Goal: Task Accomplishment & Management: Complete application form

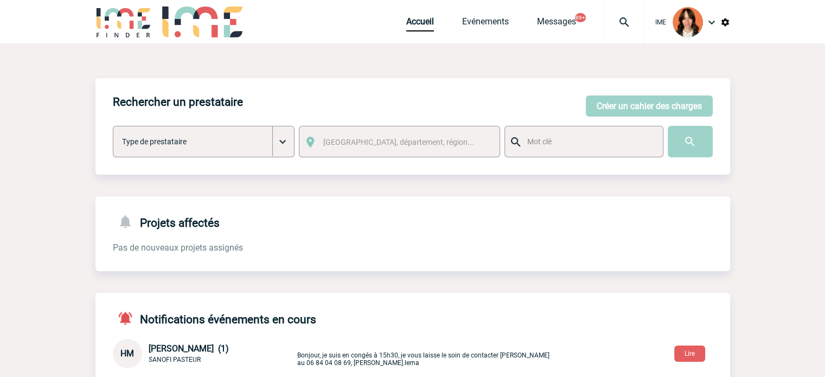
click at [592, 117] on div "Rechercher un prestataire Créer un cahier des charges Créer un cahier des charg…" at bounding box center [412, 126] width 635 height 97
click at [638, 106] on button "Créer un cahier des charges" at bounding box center [649, 105] width 127 height 21
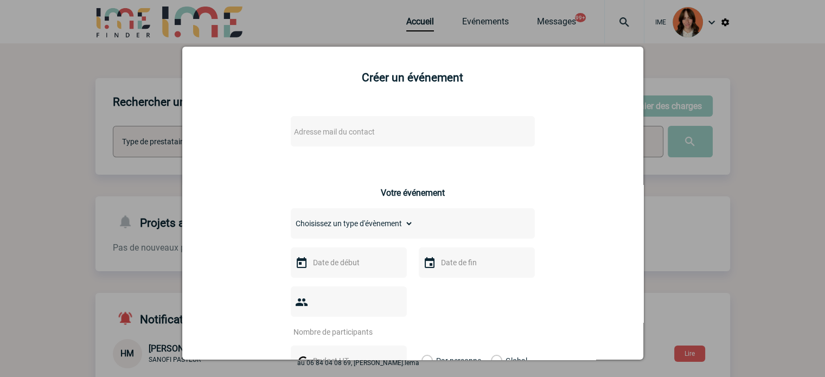
click at [336, 125] on div "Adresse mail du contact" at bounding box center [413, 131] width 244 height 30
click at [334, 130] on span "Adresse mail du contact" at bounding box center [334, 131] width 81 height 9
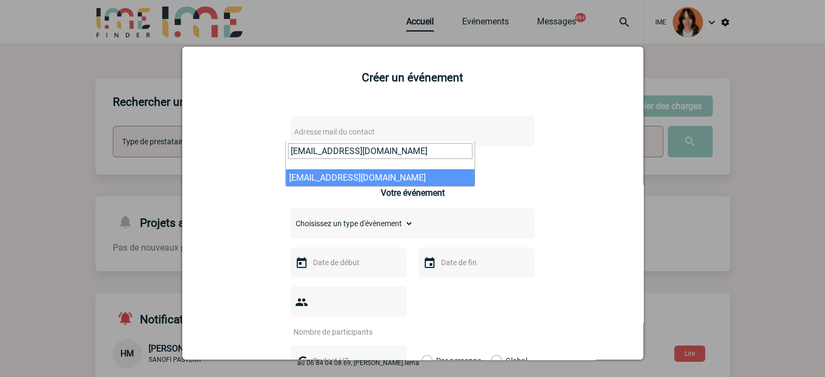
type input "A.PESSANS@cnr.tm.fr"
select select "132759"
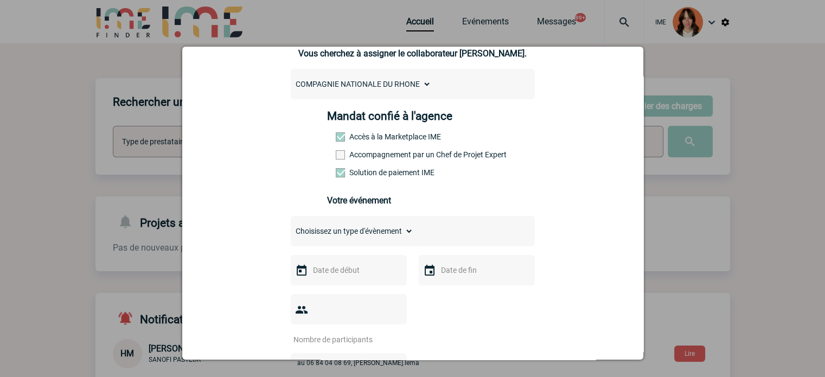
click at [360, 159] on label "Accompagnement par un Chef de Projet Expert" at bounding box center [360, 154] width 48 height 9
click at [0, 0] on input "Accompagnement par un Chef de Projet Expert" at bounding box center [0, 0] width 0 height 0
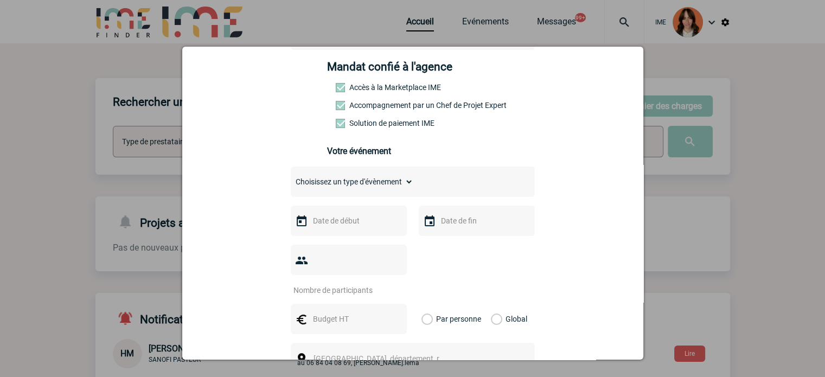
scroll to position [217, 0]
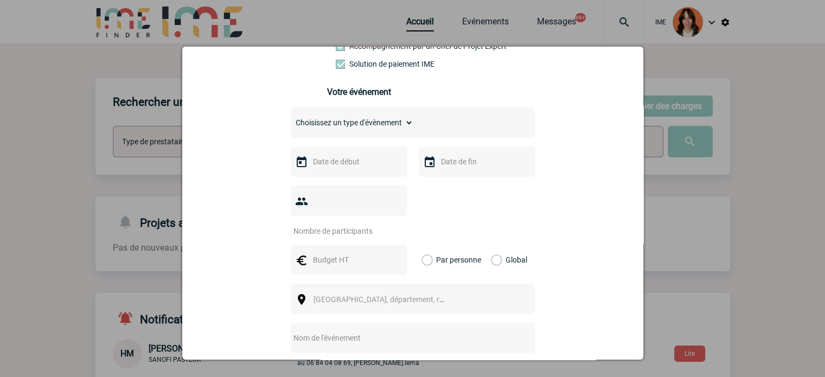
click at [354, 130] on select "Choisissez un type d'évènement Séminaire avec nuitée Séminaire sans nuitée Repa…" at bounding box center [352, 122] width 123 height 15
select select "2"
click at [291, 118] on select "Choisissez un type d'évènement Séminaire avec nuitée Séminaire sans nuitée Repa…" at bounding box center [352, 122] width 123 height 15
click at [343, 169] on input "text" at bounding box center [347, 162] width 75 height 14
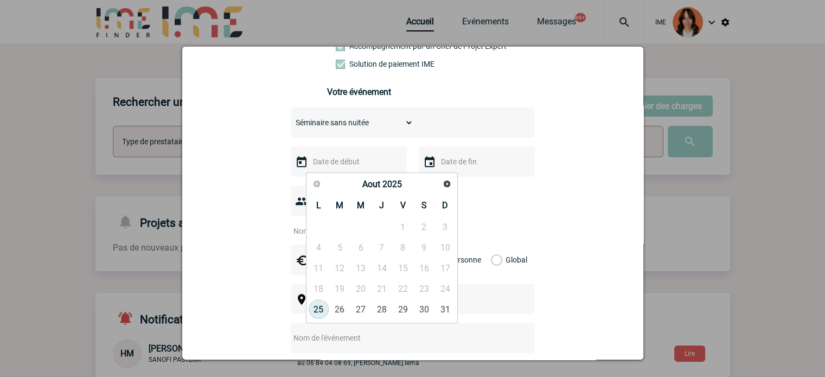
click at [454, 192] on div "Précédent Suivant Aout 2025" at bounding box center [382, 184] width 148 height 19
click at [451, 188] on link "Suivant" at bounding box center [446, 184] width 17 height 17
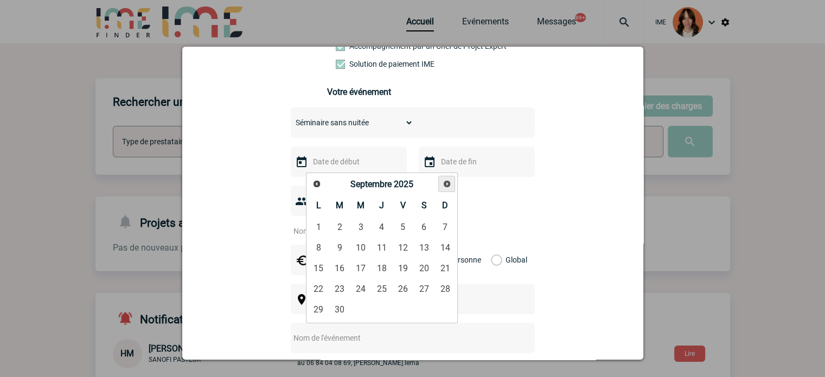
click at [451, 188] on link "Suivant" at bounding box center [446, 184] width 17 height 17
click at [369, 246] on link "8" at bounding box center [361, 248] width 20 height 20
type input "08-10-2025"
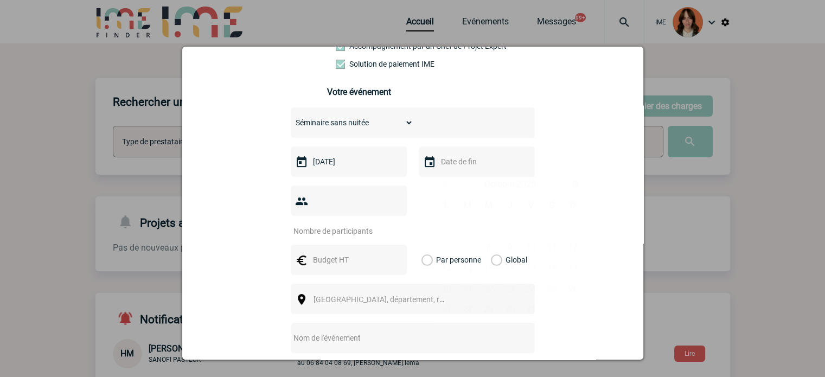
click at [455, 166] on input "text" at bounding box center [475, 162] width 75 height 14
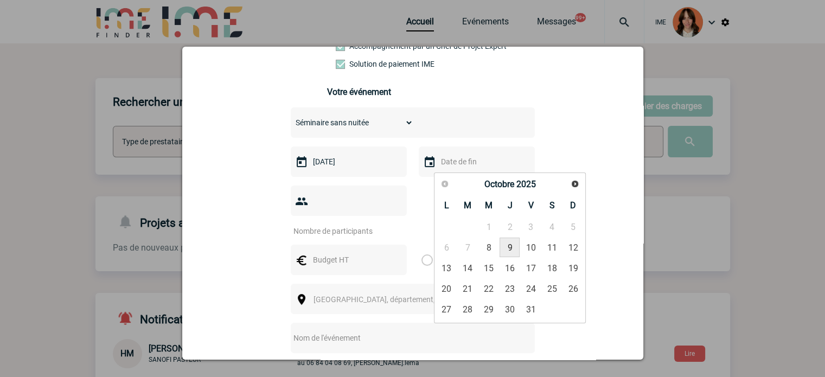
click at [508, 247] on link "9" at bounding box center [510, 248] width 20 height 20
type input "09-10-2025"
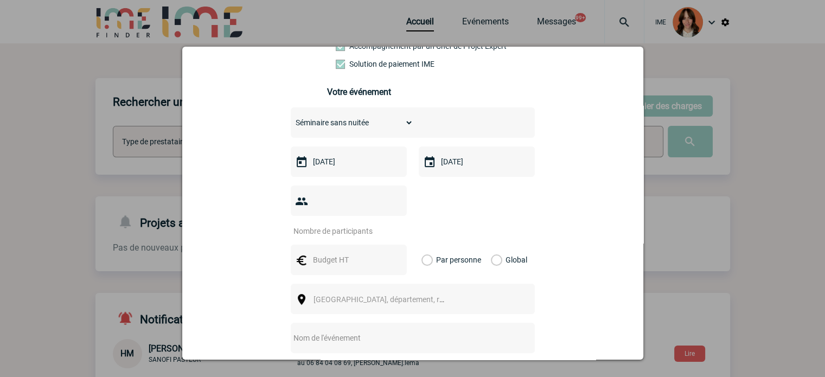
click at [352, 224] on input "number" at bounding box center [342, 231] width 102 height 14
type input "7"
click at [349, 253] on input "text" at bounding box center [347, 260] width 75 height 14
type input "2000"
click at [491, 245] on label "Global" at bounding box center [494, 260] width 7 height 30
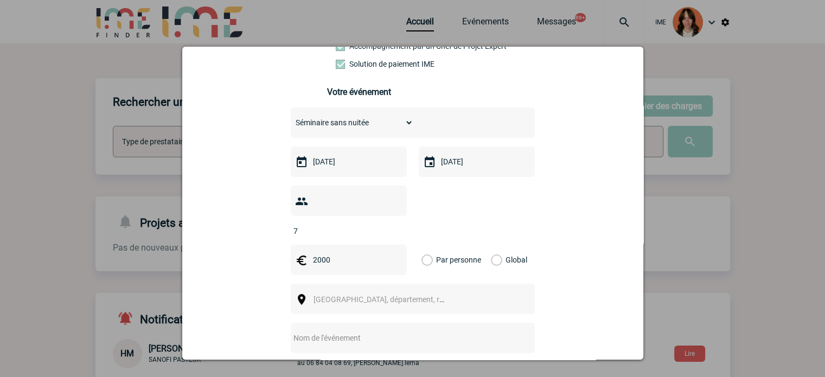
click at [0, 0] on input "Global" at bounding box center [0, 0] width 0 height 0
click at [475, 284] on div "[GEOGRAPHIC_DATA], département, région..." at bounding box center [413, 299] width 244 height 30
click at [371, 292] on span "[GEOGRAPHIC_DATA], département, région..." at bounding box center [383, 299] width 149 height 15
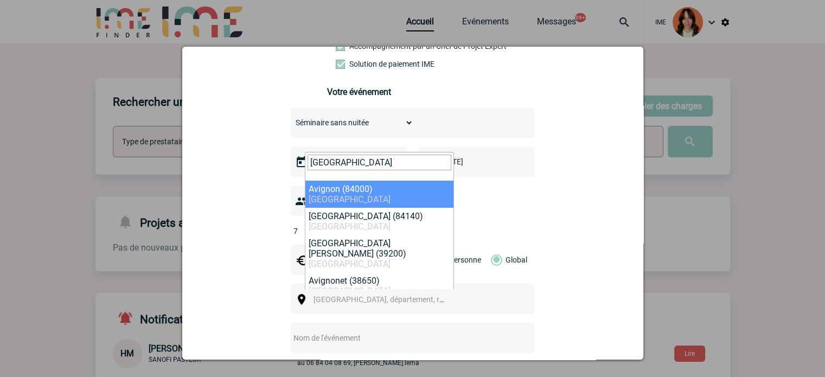
type input "avignon"
select select "7504"
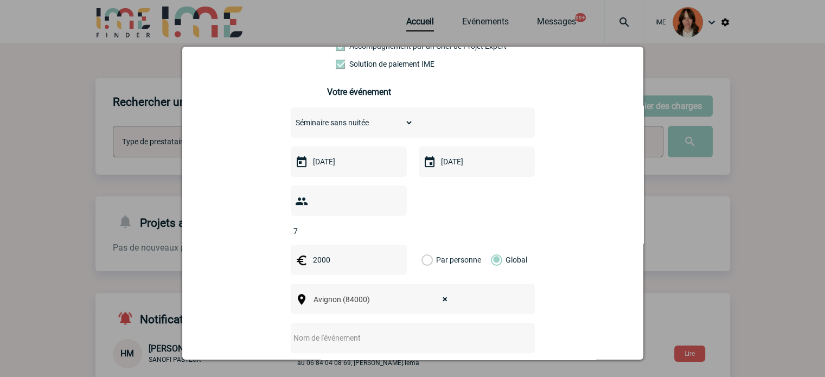
drag, startPoint x: 341, startPoint y: 295, endPoint x: 334, endPoint y: 310, distance: 16.7
click at [338, 300] on div "Choisissez un type d'évènement Séminaire avec nuitée Séminaire sans nuitée Repa…" at bounding box center [413, 264] width 244 height 315
click at [333, 331] on input "text" at bounding box center [398, 338] width 215 height 14
paste input "Retour d'expérience logiciel ALOHA²"
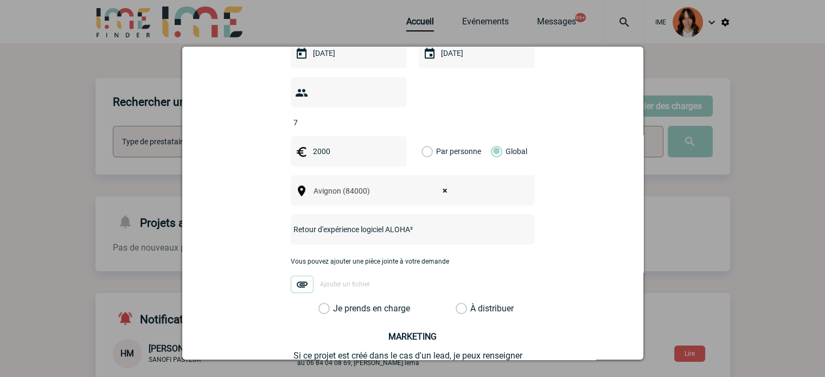
type input "Retour d'expérience logiciel ALOHA²"
click at [337, 303] on label "Je prends en charge" at bounding box center [327, 308] width 18 height 11
click at [0, 0] on input "Je prends en charge" at bounding box center [0, 0] width 0 height 0
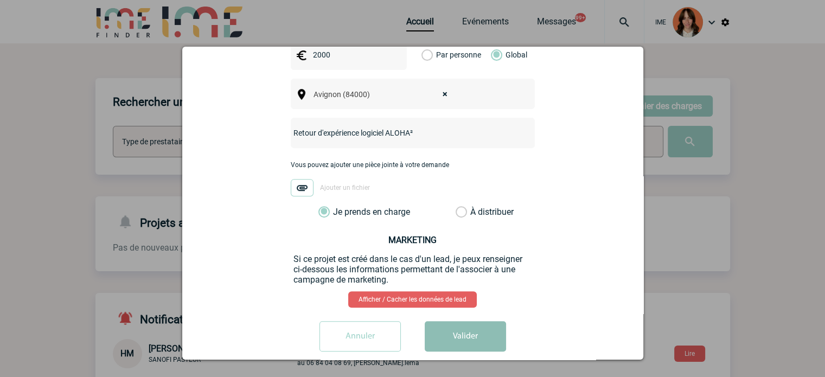
click at [459, 321] on button "Valider" at bounding box center [465, 336] width 81 height 30
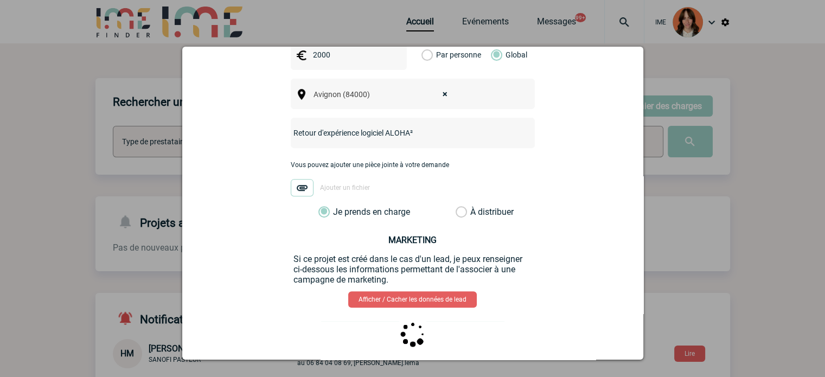
scroll to position [0, 0]
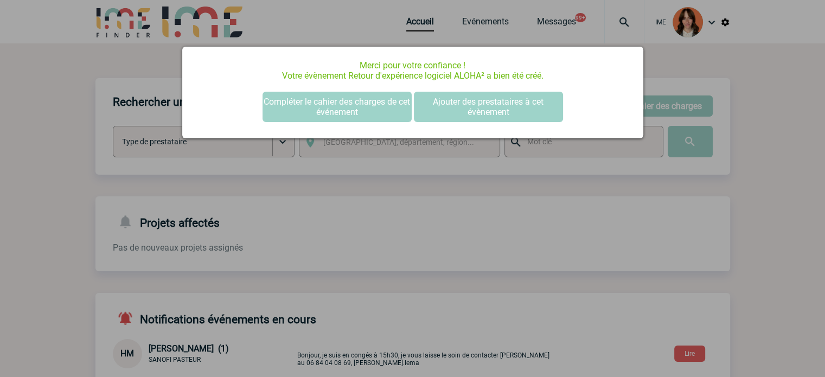
drag, startPoint x: 381, startPoint y: 110, endPoint x: 529, endPoint y: 130, distance: 150.0
click at [381, 110] on button "Compléter le cahier des charges de cet événement" at bounding box center [337, 107] width 149 height 30
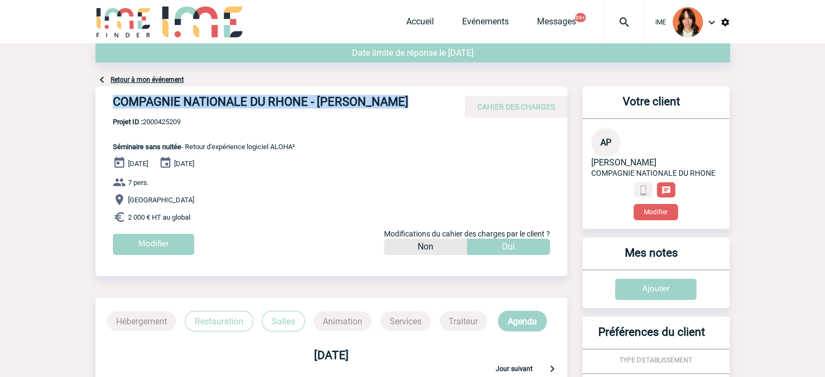
drag, startPoint x: 111, startPoint y: 96, endPoint x: 478, endPoint y: 93, distance: 366.7
click at [478, 93] on div "COMPAGNIE NATIONALE DU RHONE - Allande PESSANS CAHIER DES CHARGES" at bounding box center [331, 101] width 472 height 31
copy div "COMPAGNIE NATIONALE DU RHONE - Allande PESSANS"
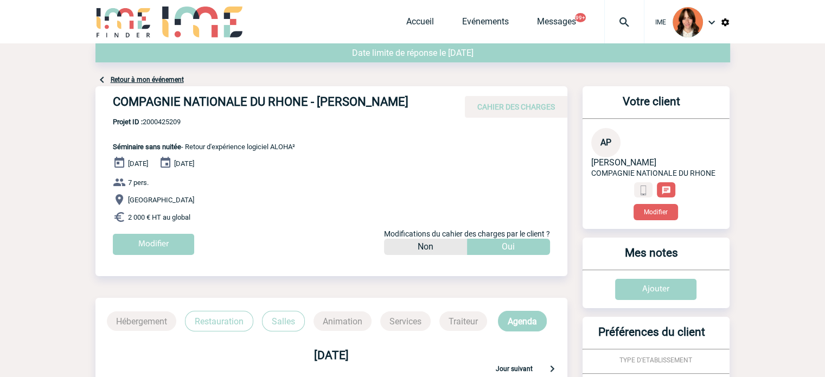
click at [170, 122] on span "Projet ID : 2000425209" at bounding box center [204, 122] width 182 height 8
copy span "2000425209"
drag, startPoint x: 427, startPoint y: 25, endPoint x: 400, endPoint y: 83, distance: 63.8
click at [427, 25] on link "Accueil" at bounding box center [420, 23] width 28 height 15
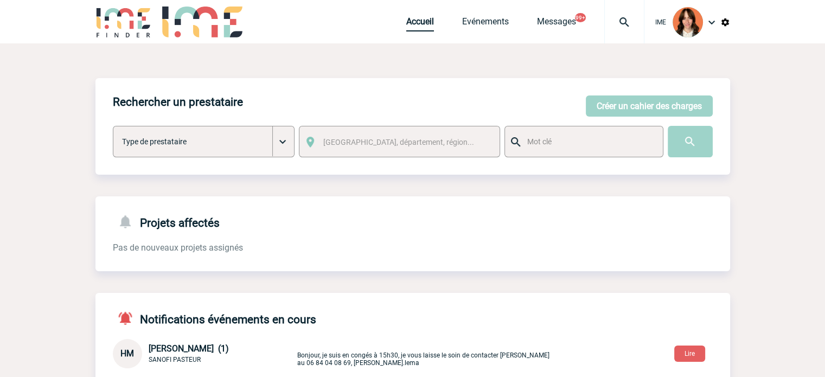
drag, startPoint x: 432, startPoint y: 25, endPoint x: 512, endPoint y: 25, distance: 80.3
click at [432, 25] on link "Accueil" at bounding box center [420, 23] width 28 height 15
click at [421, 26] on link "Accueil" at bounding box center [420, 23] width 28 height 15
click at [431, 19] on link "Accueil" at bounding box center [420, 23] width 28 height 15
click at [625, 12] on div at bounding box center [624, 21] width 40 height 43
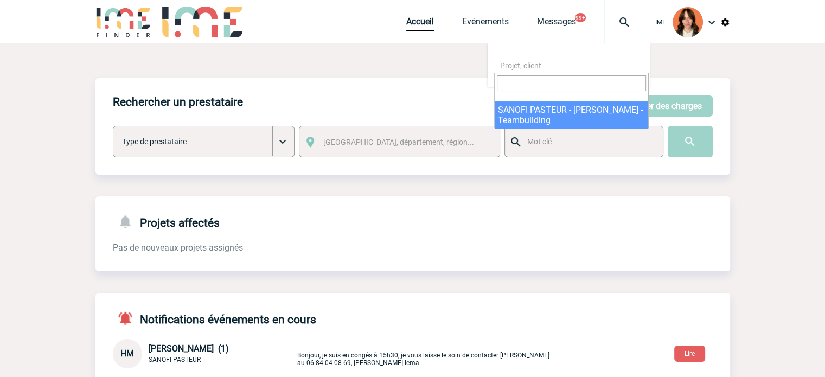
select select "24365"
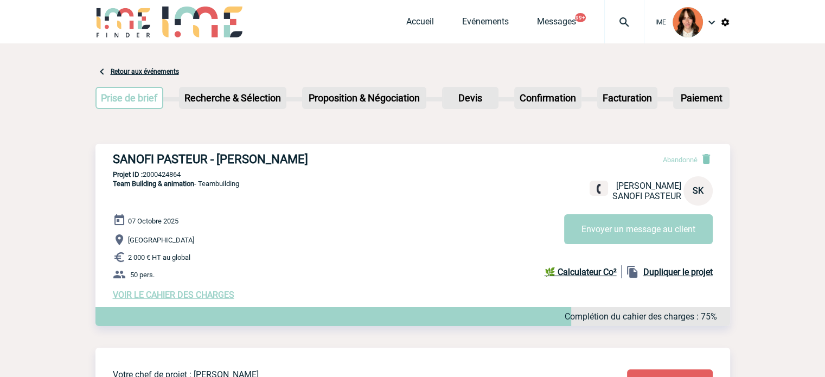
click at [420, 15] on div "Accueil Evénements Messages 99+ Projet, client Projet, client" at bounding box center [525, 21] width 238 height 43
click at [421, 23] on link "Accueil" at bounding box center [420, 23] width 28 height 15
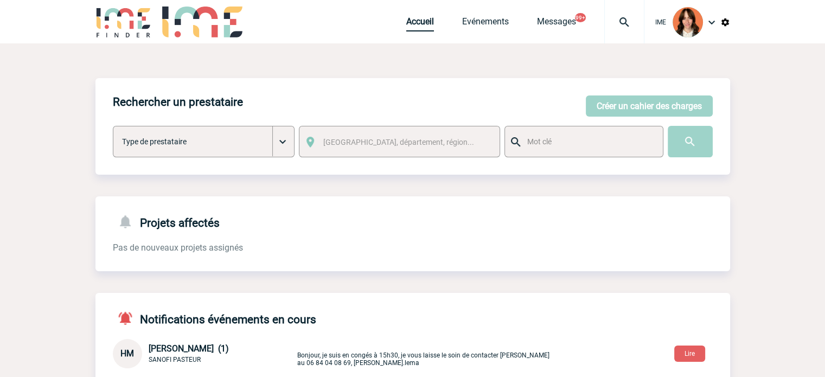
click at [406, 28] on link "Accueil" at bounding box center [420, 23] width 28 height 15
